Goal: Task Accomplishment & Management: Manage account settings

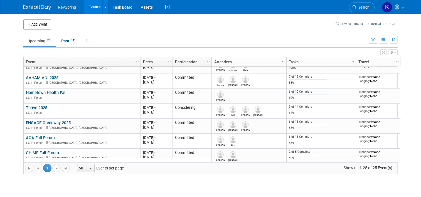
scroll to position [208, 0]
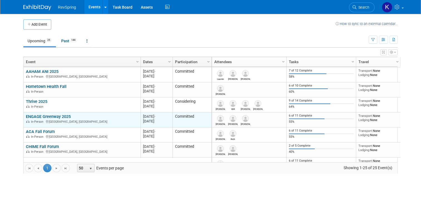
click at [51, 115] on link "ENGAGE Greenway 2025" at bounding box center [48, 116] width 45 height 5
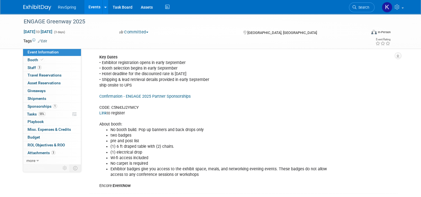
scroll to position [289, 0]
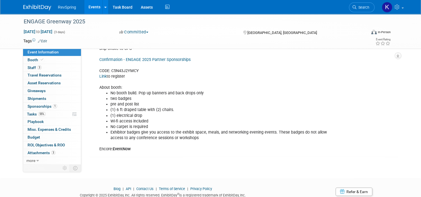
click at [103, 148] on div "LIST : Around week of Oct 8 and Oct 22 add booth resources to calendar hold Str…" at bounding box center [216, 35] width 243 height 240
click at [116, 147] on b "EventNow" at bounding box center [122, 149] width 18 height 5
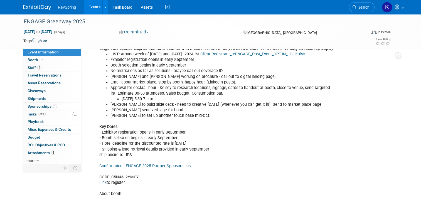
scroll to position [70, 0]
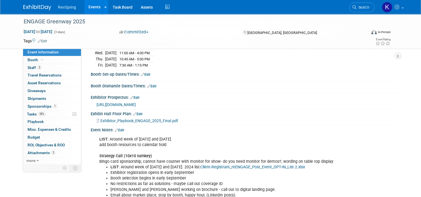
click at [121, 128] on link "Edit" at bounding box center [119, 130] width 9 height 4
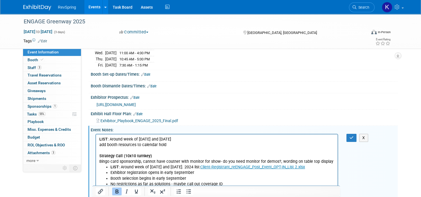
scroll to position [259, 0]
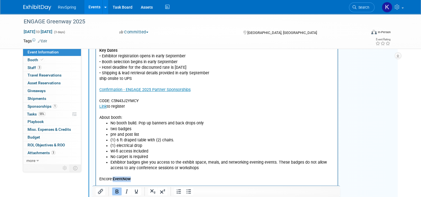
drag, startPoint x: 132, startPoint y: 179, endPoint x: 113, endPoint y: 179, distance: 18.9
click at [113, 179] on p "Encore: EventNow" at bounding box center [216, 176] width 235 height 11
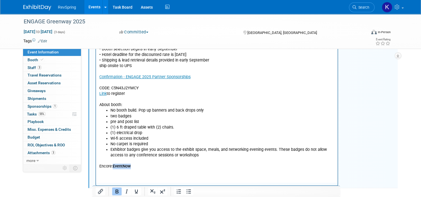
scroll to position [272, 0]
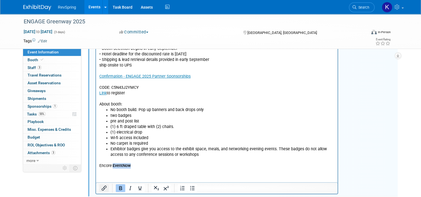
click at [101, 186] on icon "Insert/edit link" at bounding box center [104, 188] width 7 height 7
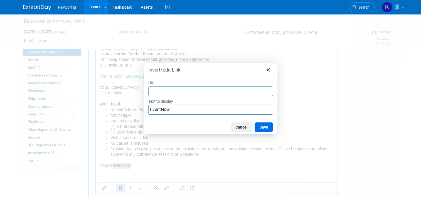
type input "https://eventnow.encoreglobal.com/myevents/result/index/show_id/2bcdc54f-5171-f…"
click at [261, 129] on button "Save" at bounding box center [264, 126] width 18 height 9
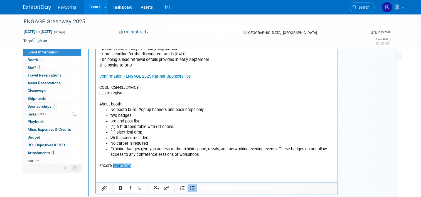
click at [266, 141] on li "No carpet is required" at bounding box center [222, 144] width 224 height 6
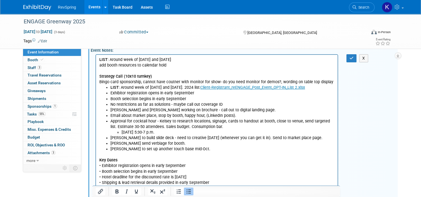
scroll to position [148, 0]
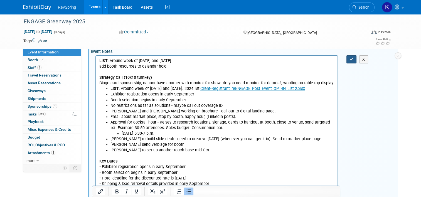
click at [354, 58] on icon "button" at bounding box center [351, 59] width 4 height 4
